Goal: Navigation & Orientation: Find specific page/section

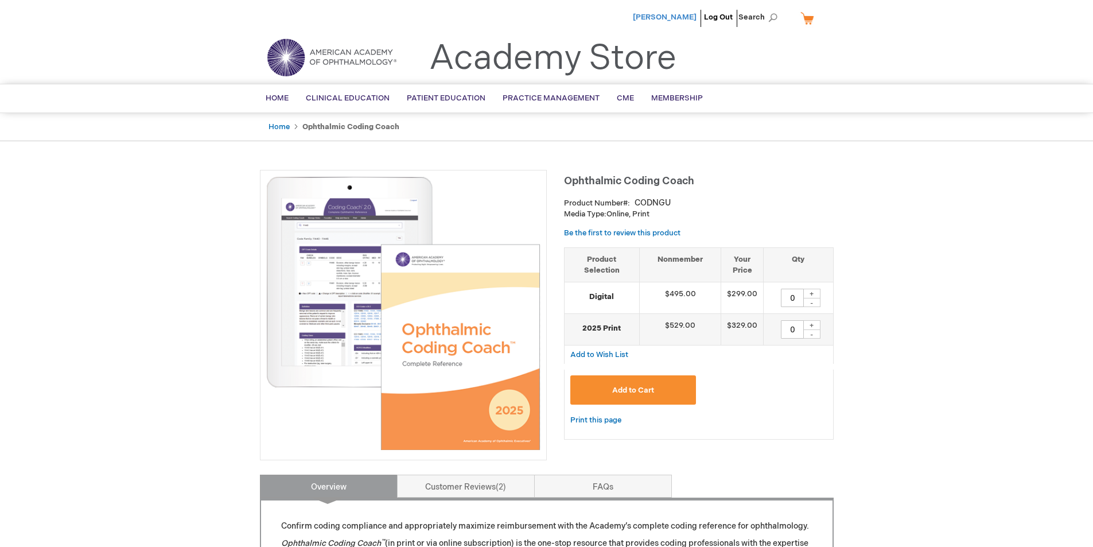
click at [675, 13] on span "[PERSON_NAME]" at bounding box center [665, 17] width 64 height 9
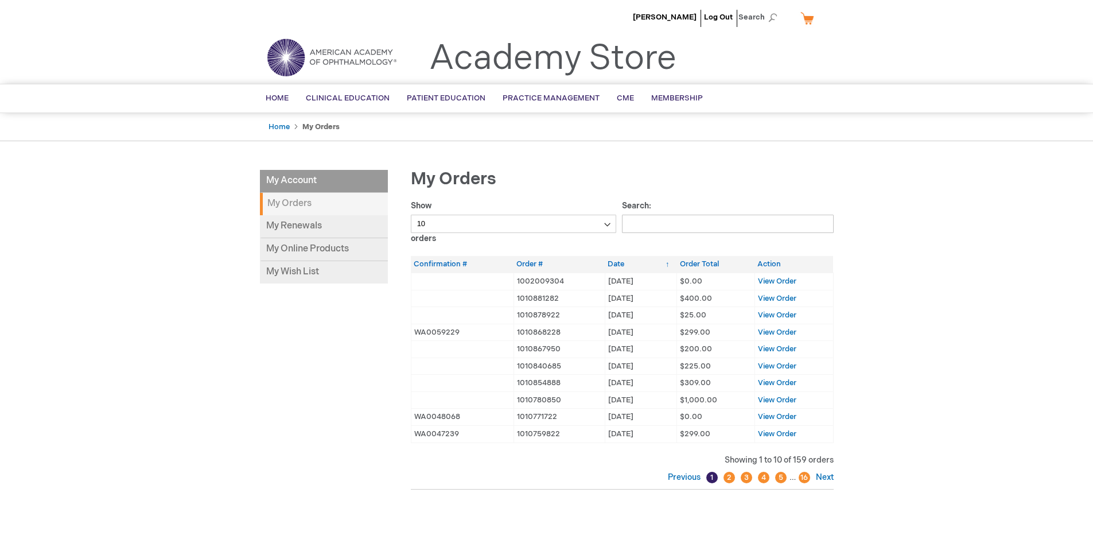
click at [279, 176] on li "My Account" at bounding box center [324, 181] width 128 height 23
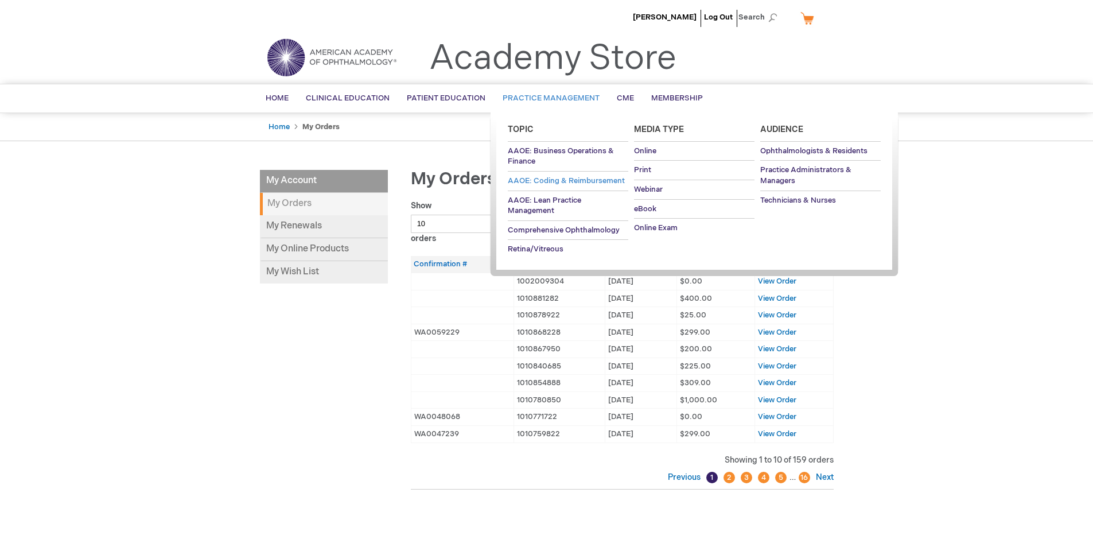
click at [557, 180] on span "AAOE: Coding & Reimbursement" at bounding box center [566, 180] width 117 height 9
click at [560, 180] on span "AAOE: Coding & Reimbursement" at bounding box center [566, 180] width 117 height 9
